Goal: Check status

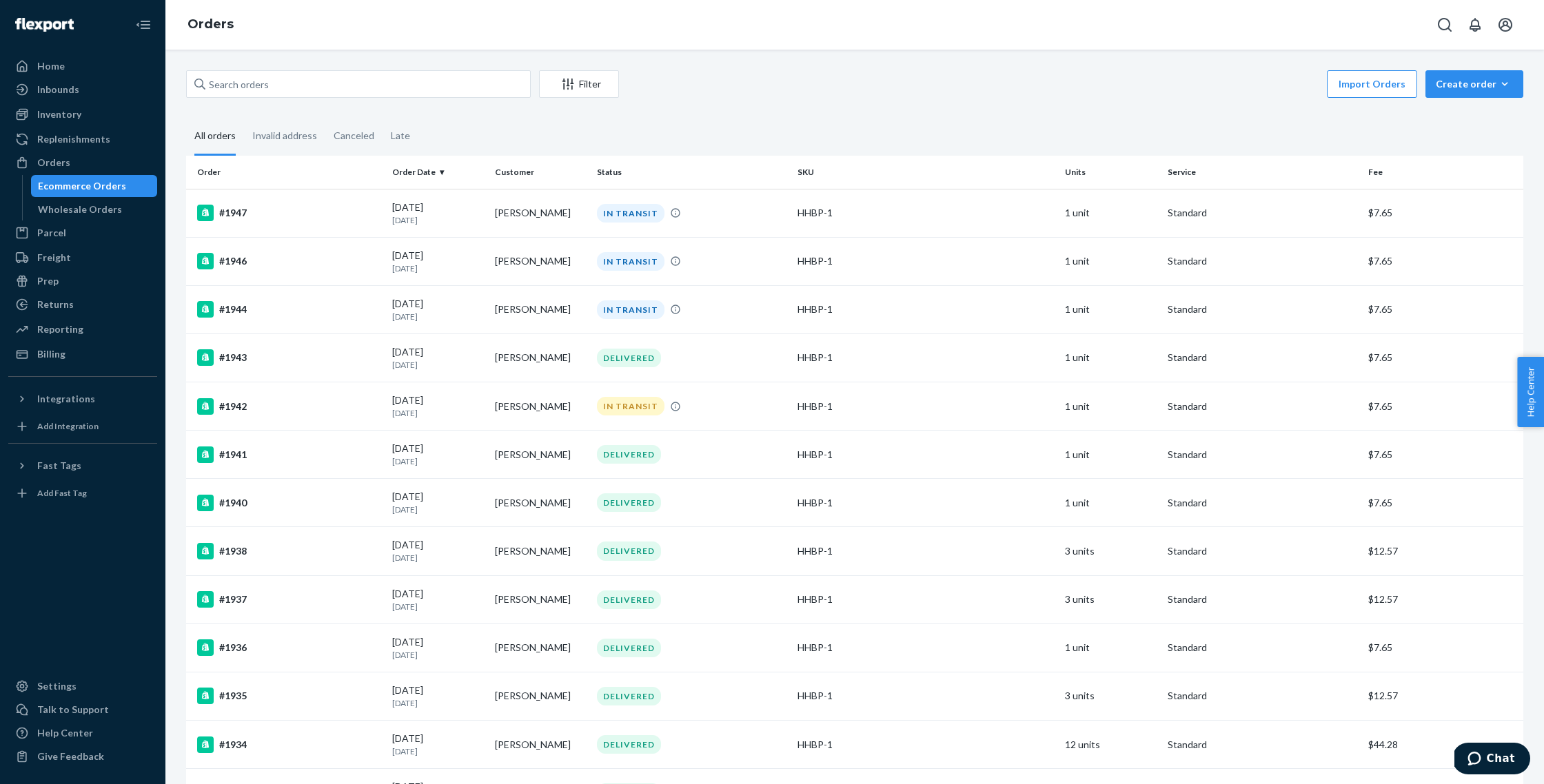
scroll to position [3, 0]
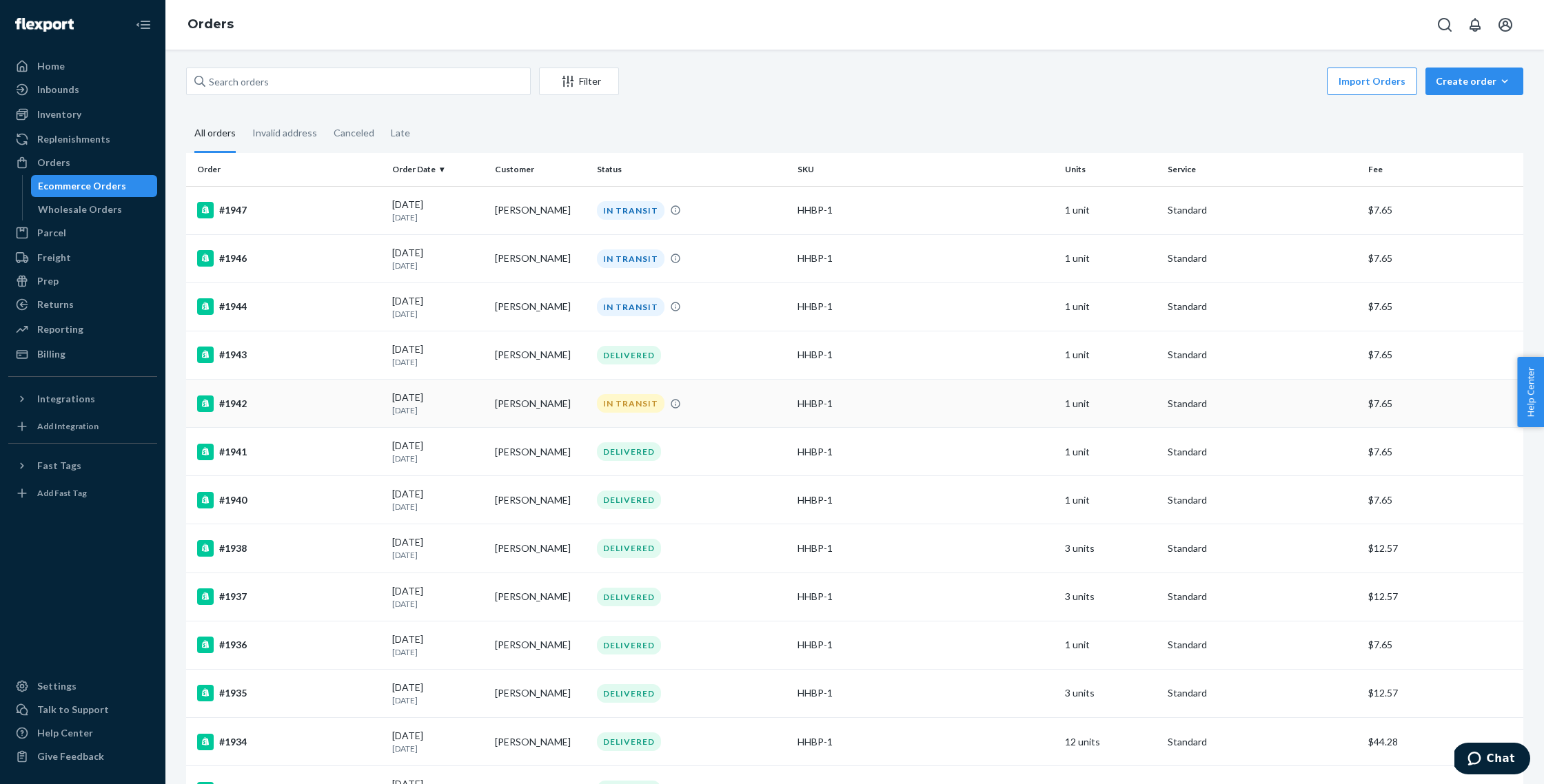
click at [518, 402] on td "[PERSON_NAME]" at bounding box center [540, 404] width 102 height 49
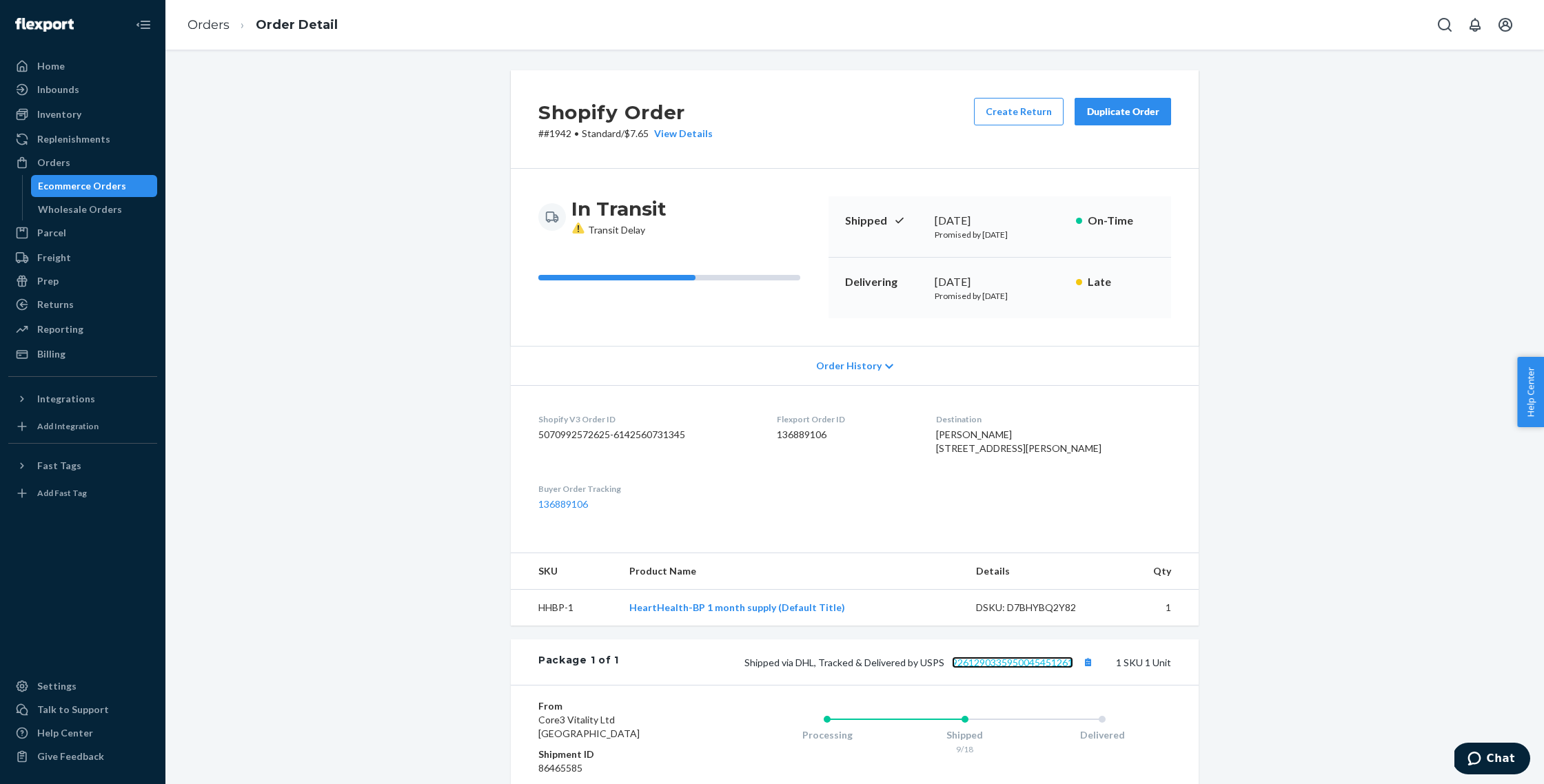
click at [1031, 668] on link "9261290335950045451261" at bounding box center [1012, 663] width 121 height 12
click at [59, 161] on div "Orders" at bounding box center [54, 163] width 33 height 14
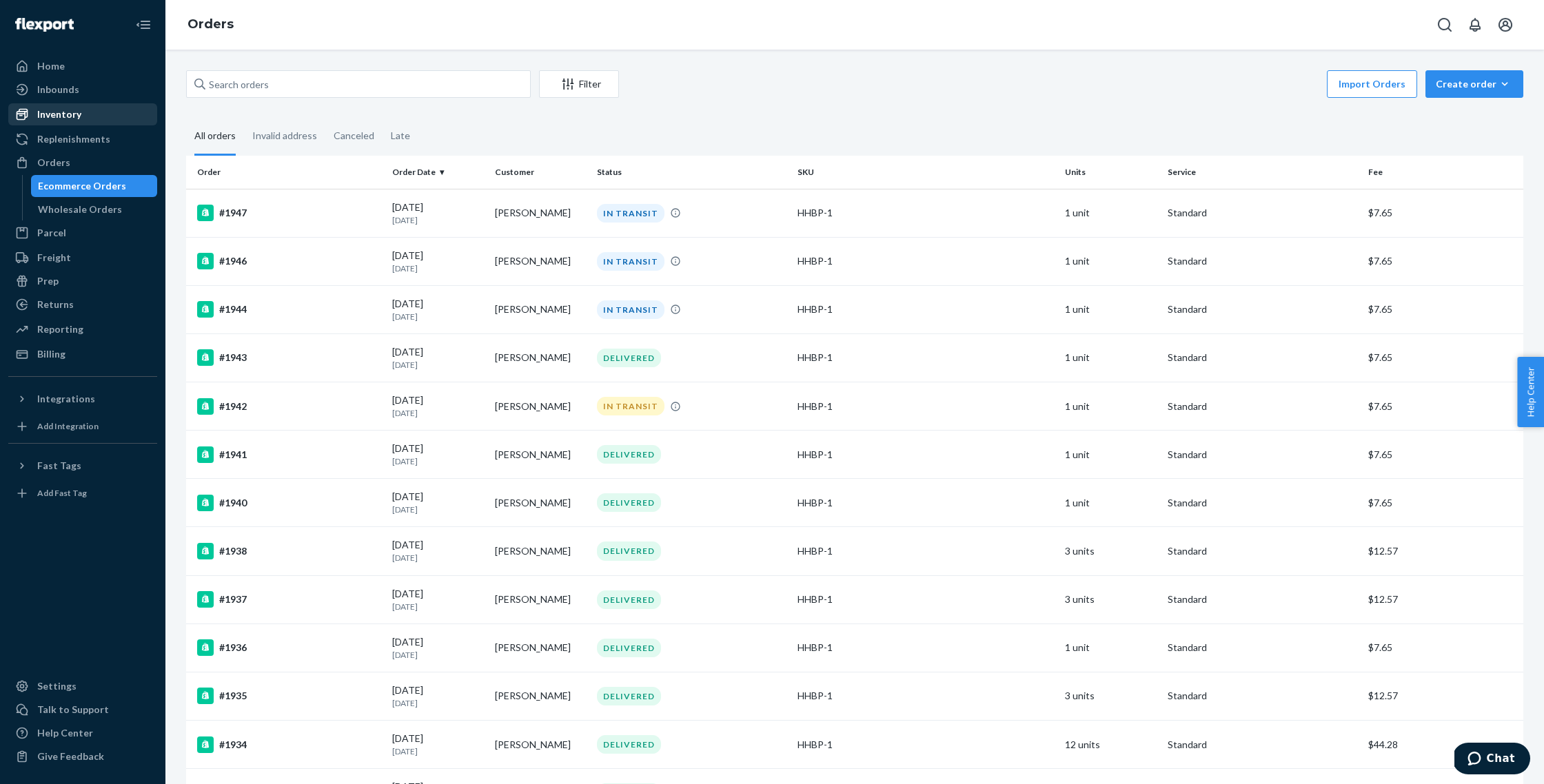
click at [43, 117] on div "Inventory" at bounding box center [60, 114] width 44 height 14
